Goal: Task Accomplishment & Management: Complete application form

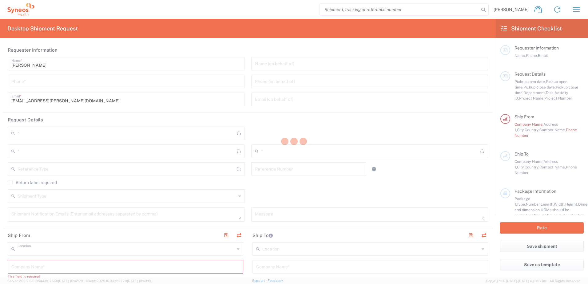
type input "Syneos Health Finland Oy FOR IT RETURNS PLEASE REFER TO IT SYNCUP PAGE"
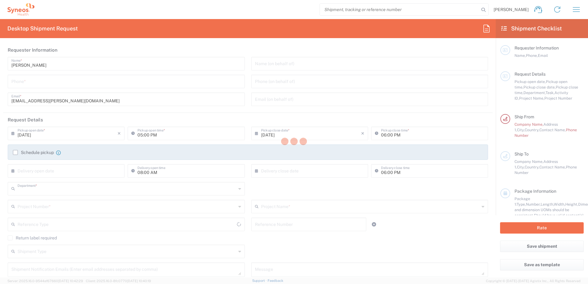
type input "3230"
type input "[GEOGRAPHIC_DATA]"
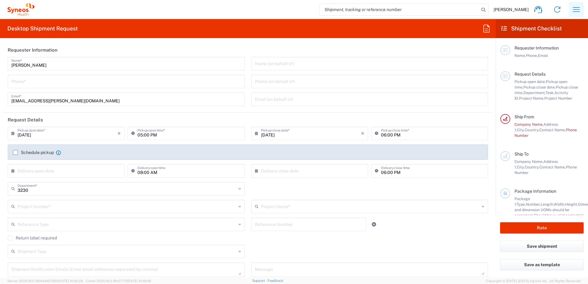
click at [573, 9] on icon "button" at bounding box center [576, 10] width 10 height 10
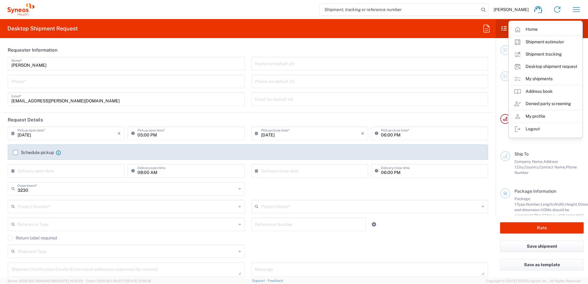
drag, startPoint x: 547, startPoint y: 79, endPoint x: 241, endPoint y: 136, distance: 311.7
click at [547, 79] on link "My shipments" at bounding box center [545, 79] width 73 height 12
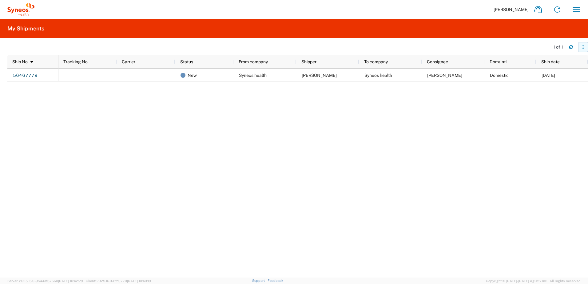
click at [583, 46] on icon "button" at bounding box center [583, 47] width 4 height 4
drag, startPoint x: 184, startPoint y: 94, endPoint x: 54, endPoint y: 85, distance: 129.7
click at [183, 94] on div "New Syneos health [PERSON_NAME] Syneos health [PERSON_NAME] Domestic [DATE]" at bounding box center [322, 173] width 529 height 209
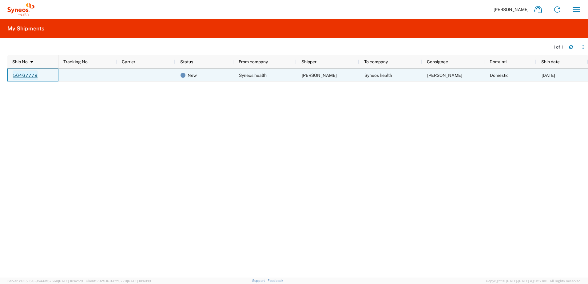
click at [22, 74] on link "56467779" at bounding box center [25, 75] width 25 height 10
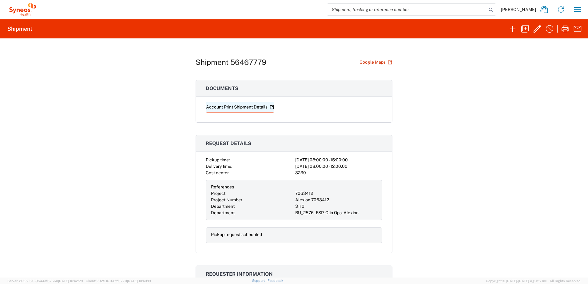
click at [272, 106] on icon at bounding box center [273, 106] width 2 height 2
click at [566, 30] on icon "button" at bounding box center [564, 29] width 7 height 7
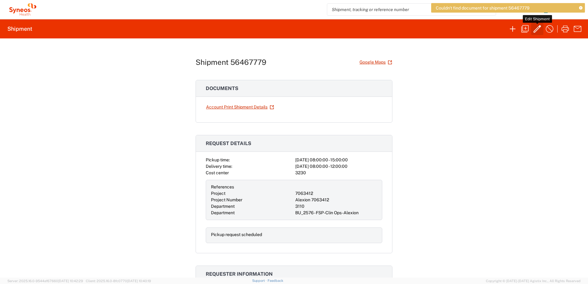
click at [536, 29] on icon "button" at bounding box center [536, 28] width 7 height 7
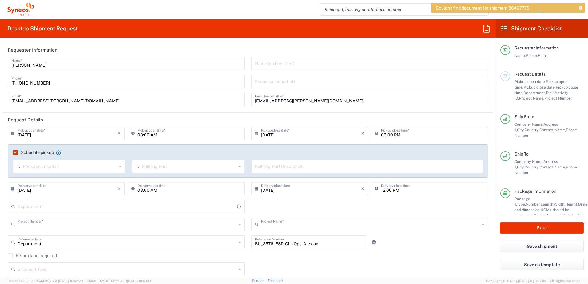
type input "7063412"
type input "Alexion 7063412"
type input "3110"
type input "Your Packaging"
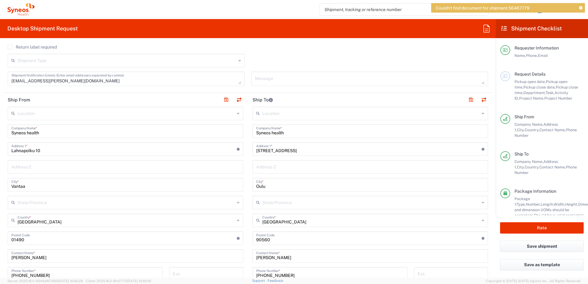
scroll to position [215, 0]
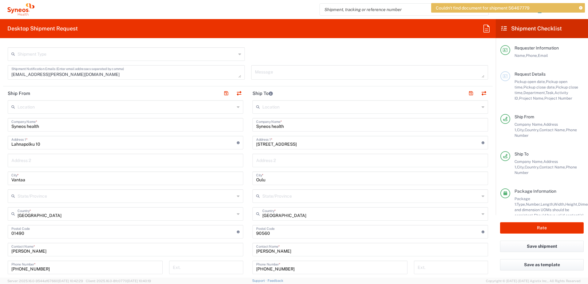
drag, startPoint x: 539, startPoint y: 49, endPoint x: 550, endPoint y: 165, distance: 116.1
click at [539, 49] on span "Requester Information" at bounding box center [536, 47] width 44 height 5
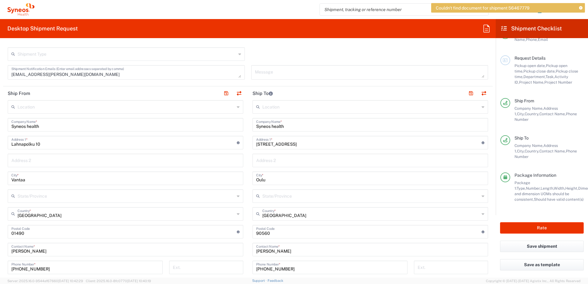
click at [578, 186] on span "Dimension," at bounding box center [587, 188] width 19 height 5
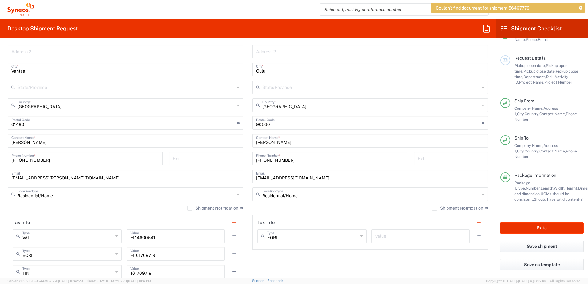
scroll to position [338, 0]
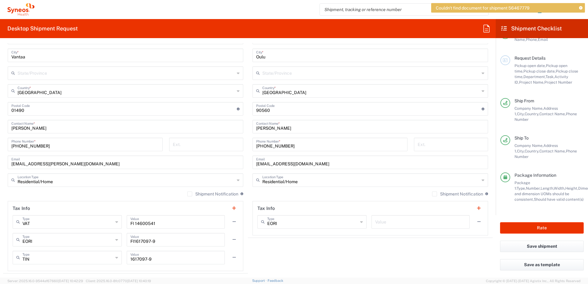
click at [432, 194] on label "Shipment Notification" at bounding box center [457, 193] width 51 height 5
click at [434, 194] on input "Shipment Notification" at bounding box center [434, 194] width 0 height 0
click at [187, 194] on label "Shipment Notification" at bounding box center [212, 193] width 51 height 5
click at [190, 194] on input "Shipment Notification" at bounding box center [190, 194] width 0 height 0
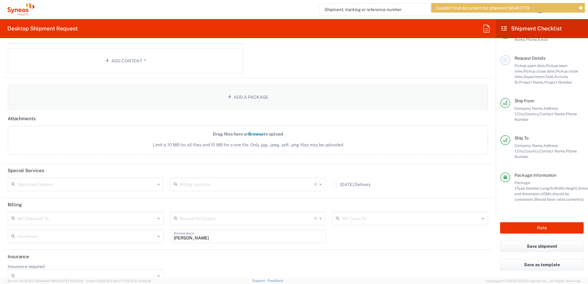
scroll to position [750, 0]
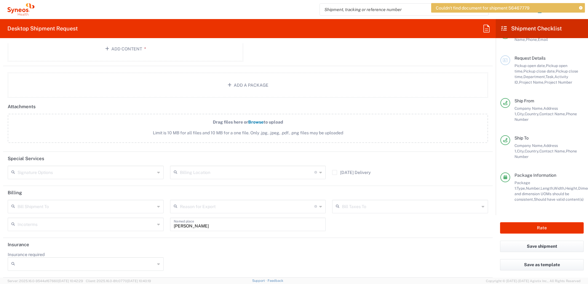
click at [157, 207] on icon at bounding box center [158, 207] width 3 height 10
click at [228, 254] on div "Insurance required No Yes" at bounding box center [248, 263] width 486 height 23
click at [157, 204] on icon at bounding box center [158, 207] width 3 height 10
click at [157, 207] on icon at bounding box center [158, 207] width 3 height 10
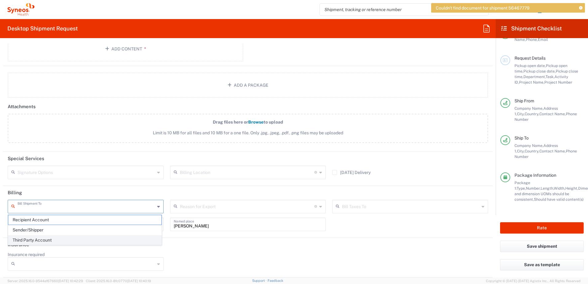
click at [123, 238] on span "Third Party Account" at bounding box center [84, 240] width 153 height 10
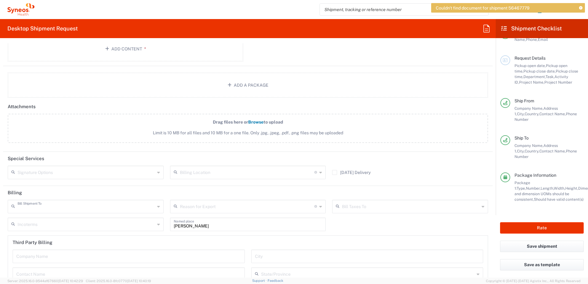
type input "Third Party Account"
click at [319, 207] on icon at bounding box center [320, 207] width 3 height 10
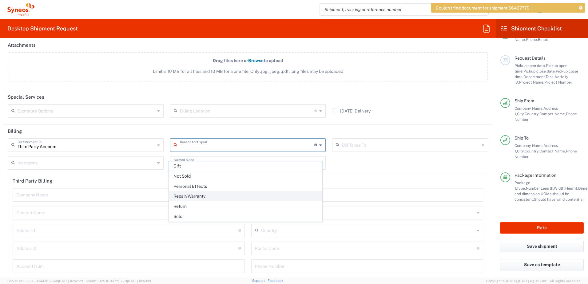
scroll to position [780, 0]
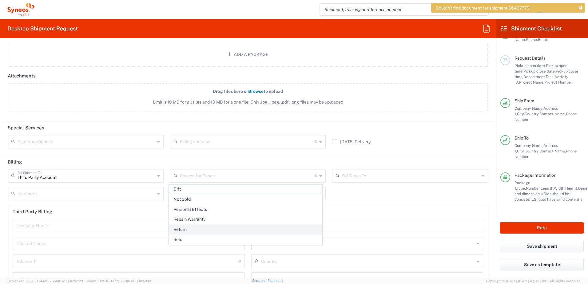
click at [276, 230] on span "Return" at bounding box center [245, 230] width 153 height 10
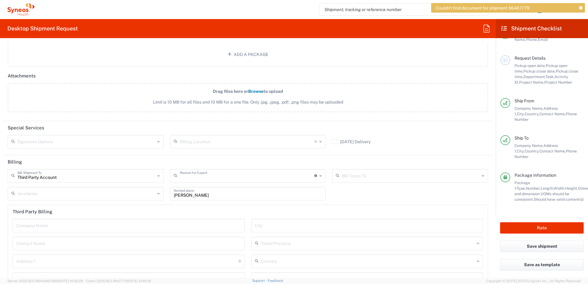
type input "Return"
click at [354, 178] on input "text" at bounding box center [410, 175] width 137 height 11
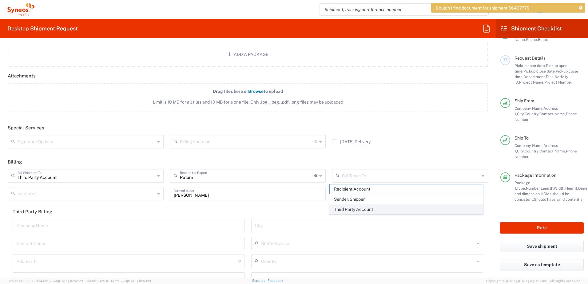
click at [368, 210] on span "Third Party Account" at bounding box center [405, 210] width 153 height 10
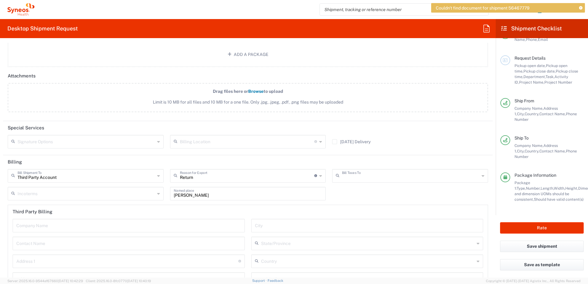
type input "Third Party Account"
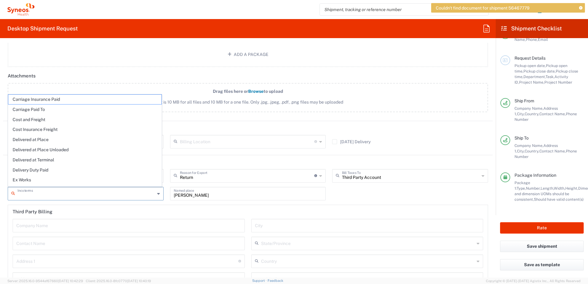
click at [88, 195] on input "text" at bounding box center [86, 193] width 137 height 11
click at [75, 195] on input "text" at bounding box center [86, 193] width 137 height 11
click at [220, 199] on div "[PERSON_NAME] Named place" at bounding box center [248, 194] width 156 height 14
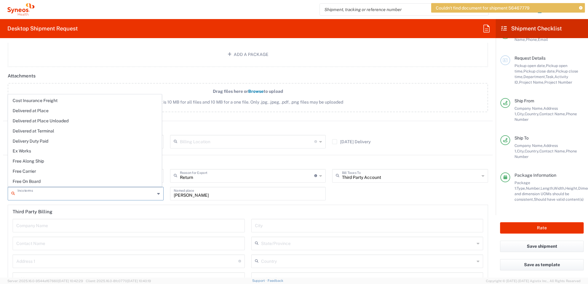
click at [210, 194] on input "[PERSON_NAME]" at bounding box center [248, 193] width 148 height 11
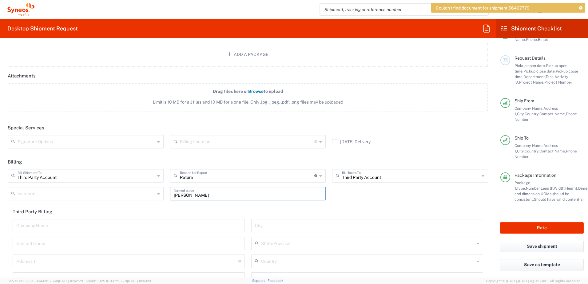
click at [69, 180] on input "Third Party Account" at bounding box center [86, 175] width 137 height 11
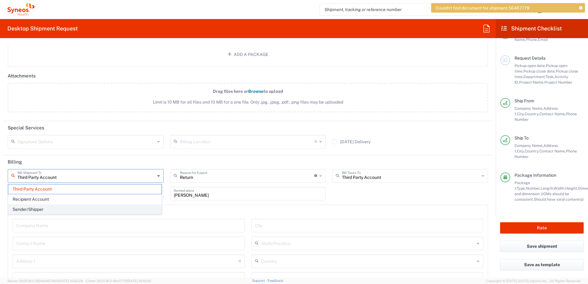
click at [62, 209] on span "Sender/Shipper" at bounding box center [84, 210] width 153 height 10
type input "Sender/Shipper"
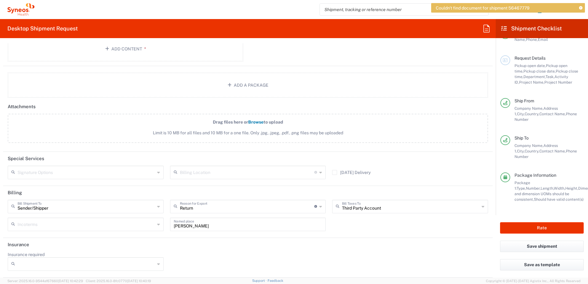
scroll to position [750, 0]
type input "Return"
click at [245, 209] on input "Return" at bounding box center [247, 206] width 135 height 11
click at [337, 224] on div "Sender/[PERSON_NAME] Shipment To Third Party Account Recipient Account Sender/S…" at bounding box center [248, 218] width 486 height 36
click at [319, 208] on icon at bounding box center [320, 207] width 3 height 10
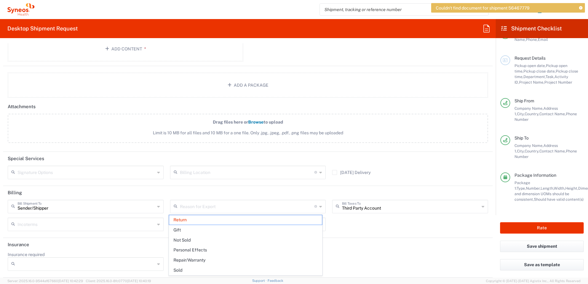
click at [341, 236] on agx-form-section "Billing Sender/[PERSON_NAME] Shipment To Third Party Account Recipient Account …" at bounding box center [247, 212] width 489 height 52
type input "Return"
click at [266, 211] on input "text" at bounding box center [247, 206] width 135 height 11
click at [347, 229] on div "Sender/[PERSON_NAME] Shipment To Third Party Account Recipient Account Sender/S…" at bounding box center [248, 218] width 486 height 36
type input "Return"
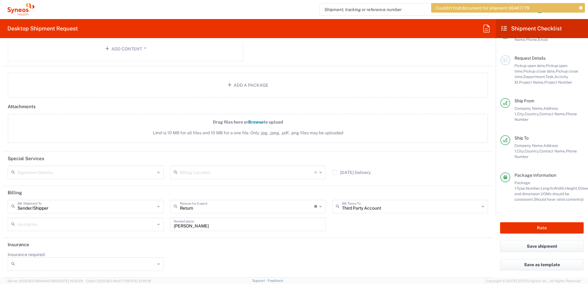
click at [157, 206] on icon at bounding box center [158, 207] width 3 height 10
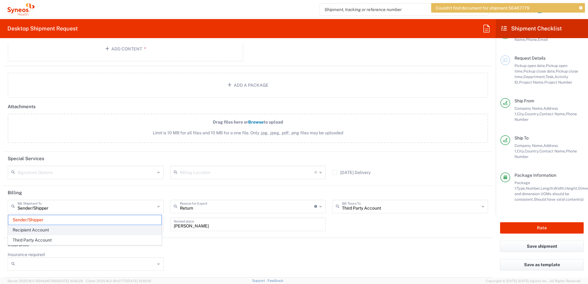
click at [132, 232] on span "Recipient Account" at bounding box center [84, 230] width 153 height 10
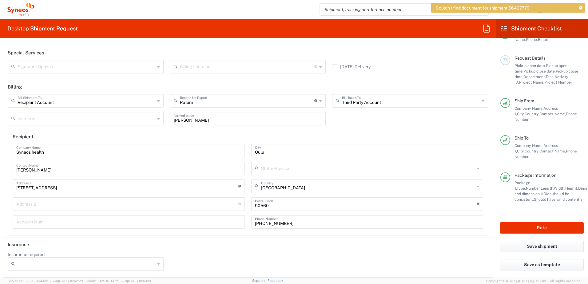
scroll to position [825, 0]
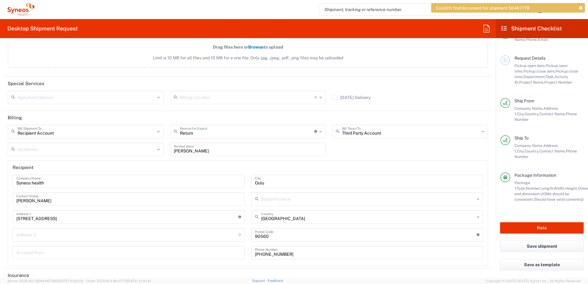
click at [157, 132] on icon at bounding box center [158, 132] width 3 height 10
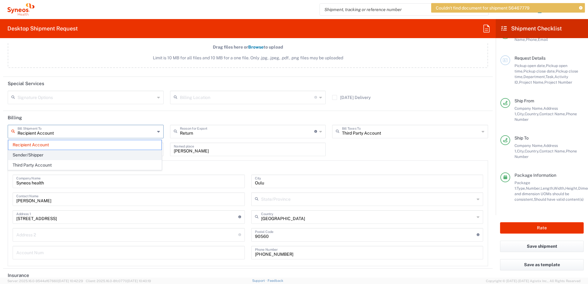
click at [132, 153] on span "Sender/Shipper" at bounding box center [84, 155] width 153 height 10
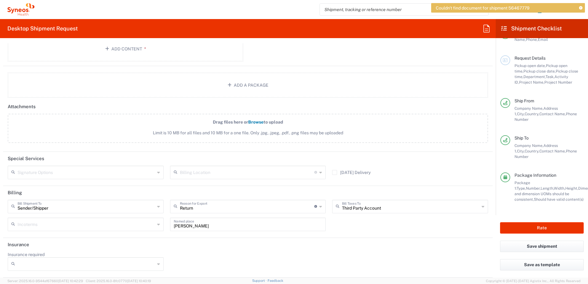
scroll to position [750, 0]
click at [157, 207] on icon at bounding box center [158, 207] width 3 height 10
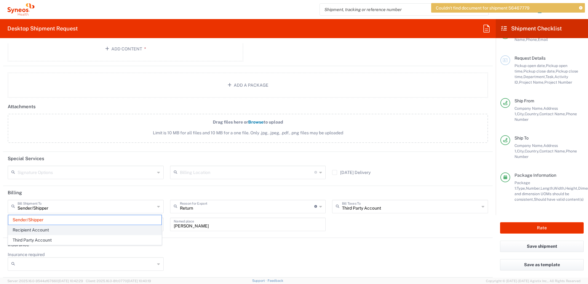
click at [145, 226] on span "Recipient Account" at bounding box center [84, 230] width 153 height 10
type input "Recipient Account"
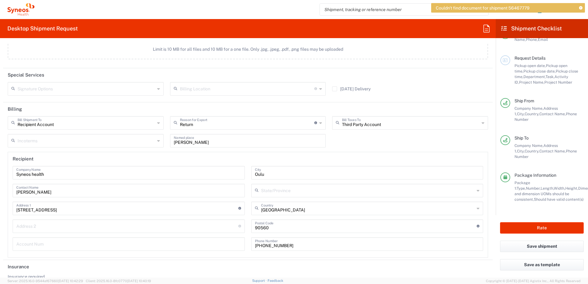
scroll to position [855, 0]
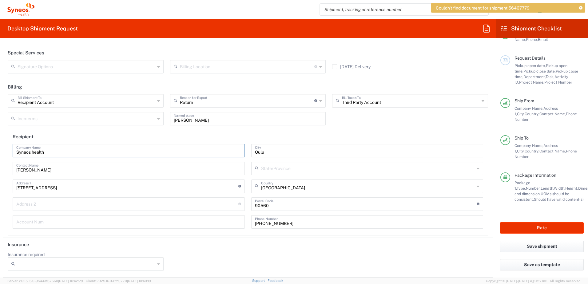
click at [69, 151] on input "Syneos health" at bounding box center [128, 150] width 225 height 11
type input "Syneos Health"
type input "Piispansilta 9 A"
drag, startPoint x: 77, startPoint y: 188, endPoint x: -1, endPoint y: 186, distance: 78.7
click at [0, 186] on html "Couldn't find document for shipment 56467779 [PERSON_NAME] Home Shipment estima…" at bounding box center [294, 142] width 588 height 284
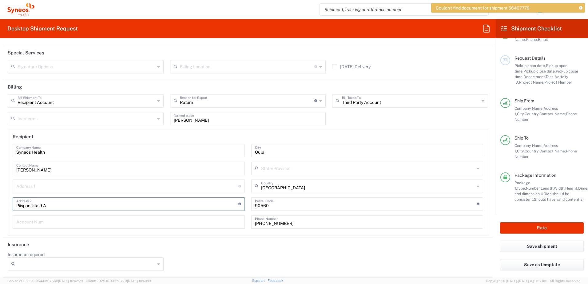
drag, startPoint x: 60, startPoint y: 206, endPoint x: -1, endPoint y: 202, distance: 61.0
click at [0, 202] on html "Couldn't find document for shipment 56467779 [PERSON_NAME] Home Shipment estima…" at bounding box center [294, 142] width 588 height 284
drag, startPoint x: 22, startPoint y: 189, endPoint x: 28, endPoint y: 193, distance: 7.3
click at [22, 189] on input "text" at bounding box center [127, 185] width 222 height 11
type input "Syneos Health Finland Oy c/o Asianajotoimisto MK-Law Oy"
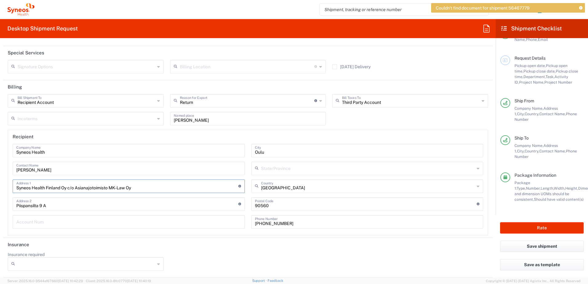
drag, startPoint x: 135, startPoint y: 187, endPoint x: 8, endPoint y: 187, distance: 127.2
click at [8, 187] on main "Syneos Health Company Name [PERSON_NAME] Contact Name Syneos Health Finland Oy …" at bounding box center [247, 188] width 479 height 89
drag, startPoint x: 53, startPoint y: 205, endPoint x: 11, endPoint y: 202, distance: 41.3
click at [11, 202] on div "Syneos Health Company Name [PERSON_NAME] Contact Name Address 1 For cross stree…" at bounding box center [129, 188] width 238 height 89
click at [19, 187] on input "text" at bounding box center [127, 185] width 222 height 11
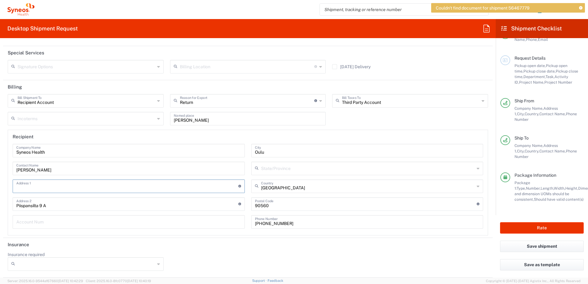
click at [183, 221] on input "text" at bounding box center [128, 221] width 225 height 11
drag, startPoint x: 64, startPoint y: 205, endPoint x: -1, endPoint y: 199, distance: 65.7
click at [0, 199] on html "Couldn't find document for shipment 56467779 [PERSON_NAME] Home Shipment estima…" at bounding box center [294, 142] width 588 height 284
click at [34, 188] on input "text" at bounding box center [127, 185] width 222 height 11
click at [157, 101] on icon at bounding box center [158, 101] width 3 height 10
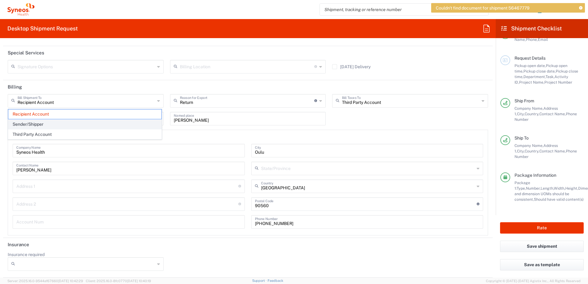
click at [107, 125] on span "Sender/Shipper" at bounding box center [84, 125] width 153 height 10
type input "Sender/Shipper"
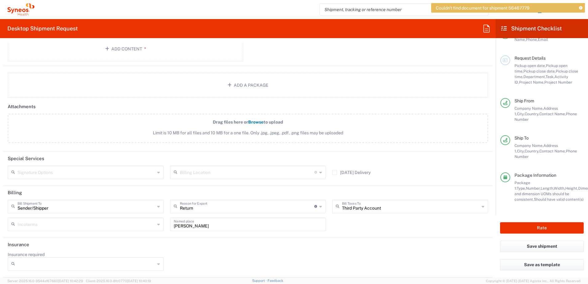
scroll to position [750, 0]
click at [582, 6] on div "Couldn't find document for shipment 56467779" at bounding box center [508, 8] width 154 height 10
click at [582, 8] on div "Couldn't find document for shipment 56467779" at bounding box center [508, 8] width 154 height 10
click at [580, 8] on icon at bounding box center [580, 7] width 3 height 3
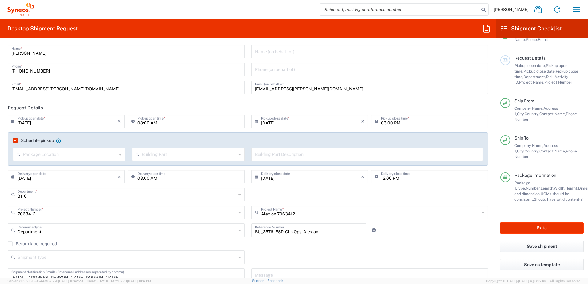
scroll to position [0, 0]
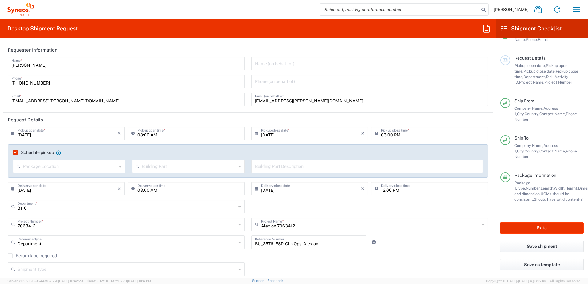
click at [119, 165] on icon at bounding box center [120, 166] width 3 height 10
click at [64, 182] on span "Front" at bounding box center [69, 180] width 110 height 10
type input "Front"
click at [169, 167] on input "text" at bounding box center [189, 165] width 94 height 11
click at [166, 189] on span "Building" at bounding box center [187, 190] width 110 height 10
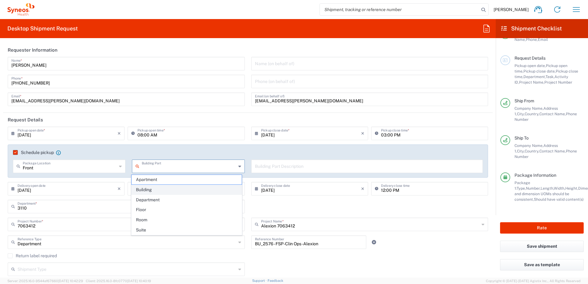
type input "Building"
click at [266, 169] on input "text" at bounding box center [367, 165] width 224 height 11
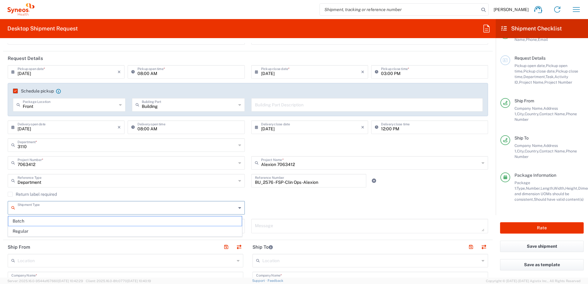
click at [56, 208] on input "text" at bounding box center [127, 207] width 219 height 11
click at [45, 234] on span "Regular" at bounding box center [124, 231] width 233 height 10
type input "Regular"
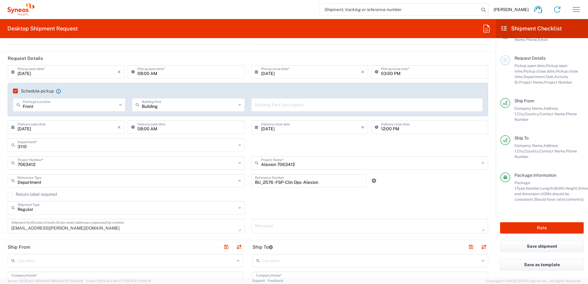
click at [306, 205] on div "Regular Shipment Type Batch Regular" at bounding box center [248, 210] width 486 height 18
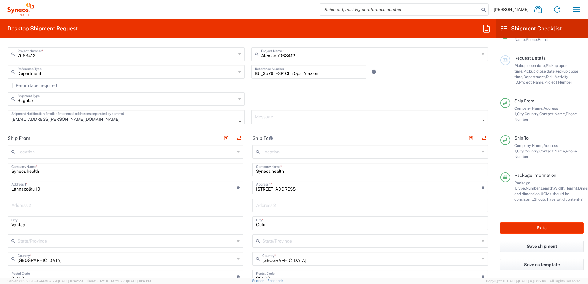
scroll to position [184, 0]
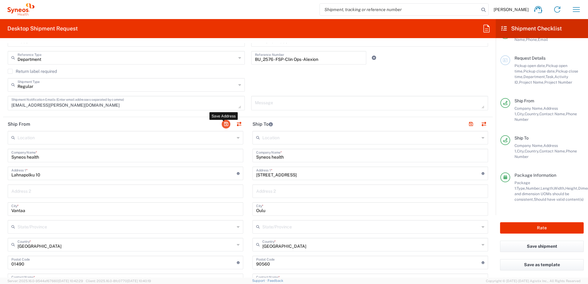
click at [222, 125] on button "button" at bounding box center [226, 124] width 9 height 9
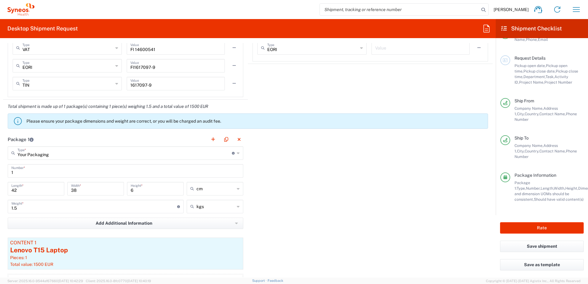
scroll to position [522, 0]
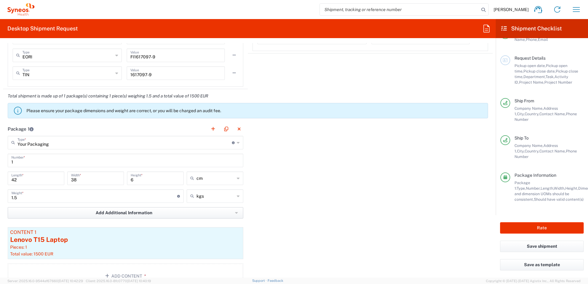
click at [208, 216] on button "Add Additional Information" at bounding box center [125, 212] width 235 height 11
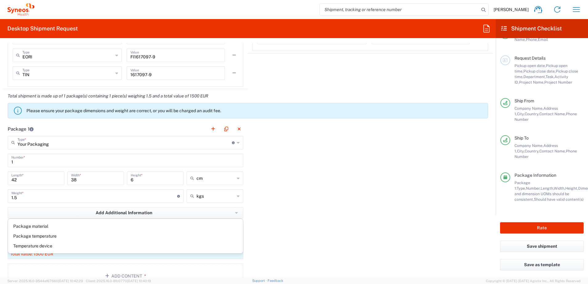
click at [274, 202] on div "Package 1 Your Packaging Type * Material used to package goods Your Packaging E…" at bounding box center [247, 207] width 489 height 171
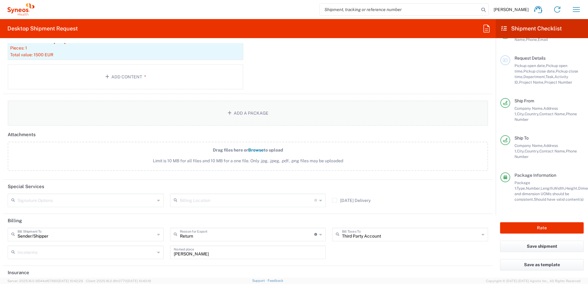
scroll to position [738, 0]
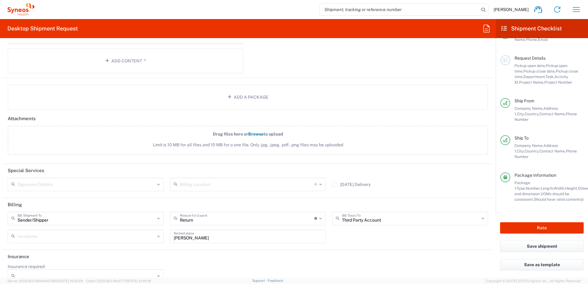
click at [476, 219] on div "Third Party Account Bill Taxes To" at bounding box center [410, 219] width 156 height 14
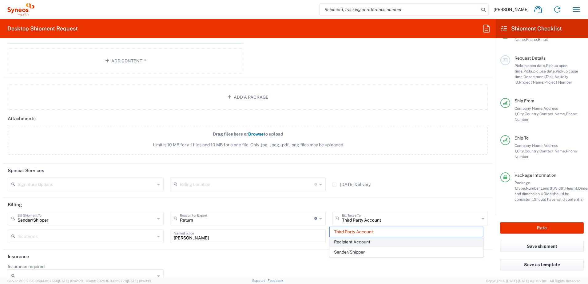
click at [393, 245] on span "Recipient Account" at bounding box center [405, 242] width 153 height 10
type input "Recipient Account"
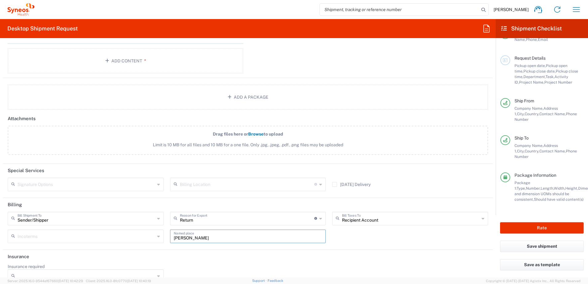
click at [191, 238] on input "[PERSON_NAME]" at bounding box center [248, 235] width 148 height 11
drag, startPoint x: 197, startPoint y: 238, endPoint x: 168, endPoint y: 238, distance: 28.9
click at [170, 238] on div "[PERSON_NAME] Named place" at bounding box center [248, 237] width 156 height 14
click at [192, 251] on header "Insurance" at bounding box center [247, 257] width 489 height 14
click at [519, 226] on button "Rate" at bounding box center [542, 227] width 84 height 11
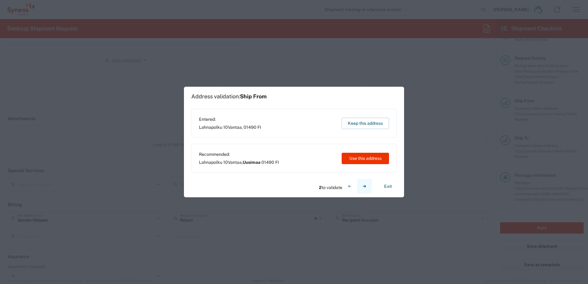
click at [363, 186] on icon "button" at bounding box center [364, 186] width 6 height 6
click at [346, 185] on button "button" at bounding box center [349, 186] width 15 height 15
click at [371, 124] on button "Keep this address" at bounding box center [364, 123] width 47 height 11
click at [367, 124] on button "Keep this address" at bounding box center [364, 123] width 47 height 11
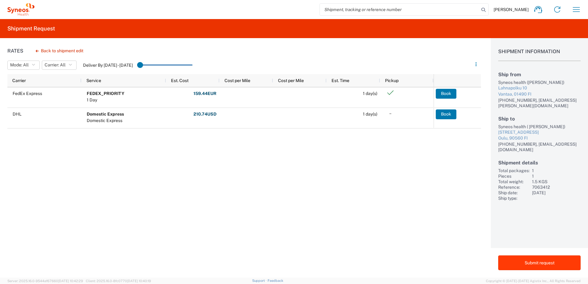
click at [545, 266] on button "Submit request" at bounding box center [539, 262] width 82 height 15
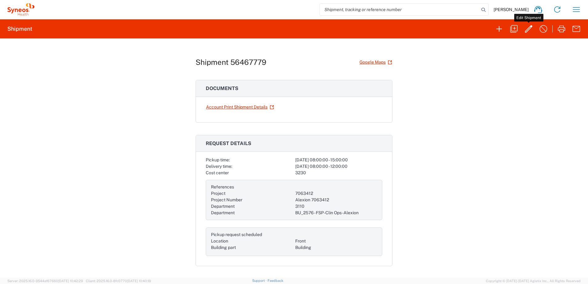
drag, startPoint x: 527, startPoint y: 28, endPoint x: 515, endPoint y: 74, distance: 47.6
click at [527, 28] on icon "button" at bounding box center [528, 29] width 10 height 10
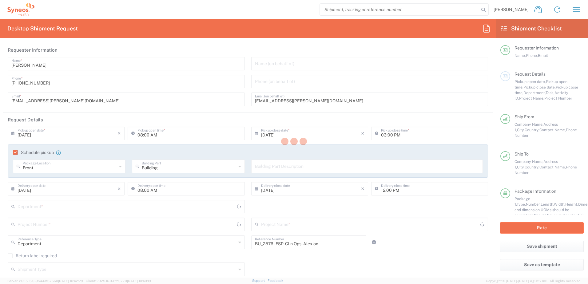
type input "7063412"
type input "Alexion 7063412"
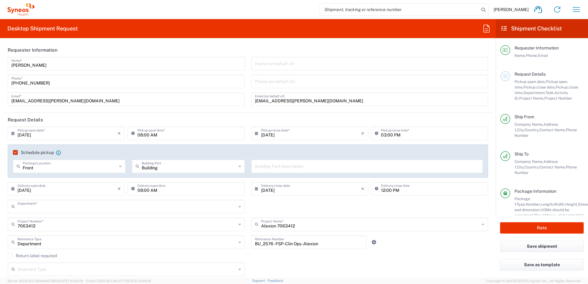
type input "3110"
type input "Your Packaging"
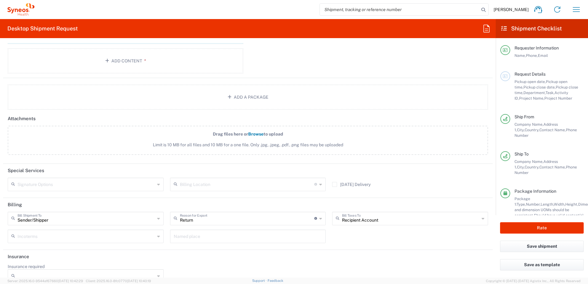
scroll to position [750, 0]
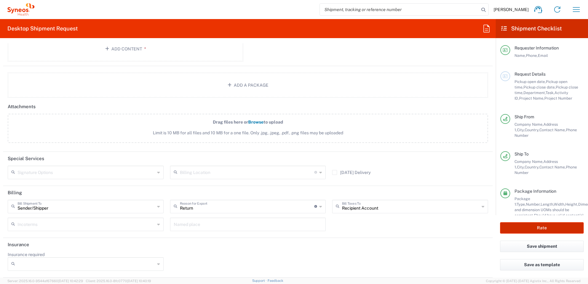
click at [527, 230] on button "Rate" at bounding box center [542, 227] width 84 height 11
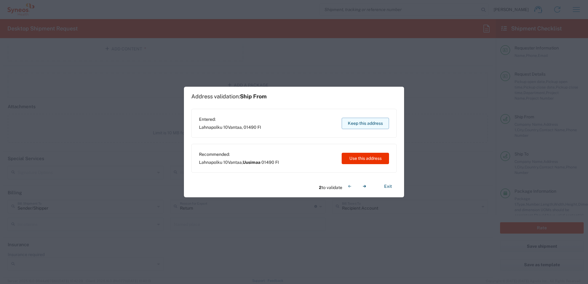
click at [368, 127] on button "Keep this address" at bounding box center [364, 123] width 47 height 11
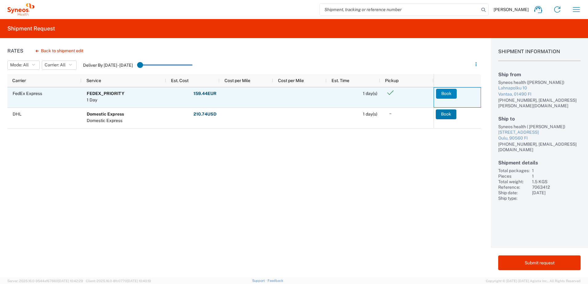
click at [443, 93] on button "Book" at bounding box center [446, 94] width 21 height 10
